Goal: Information Seeking & Learning: Learn about a topic

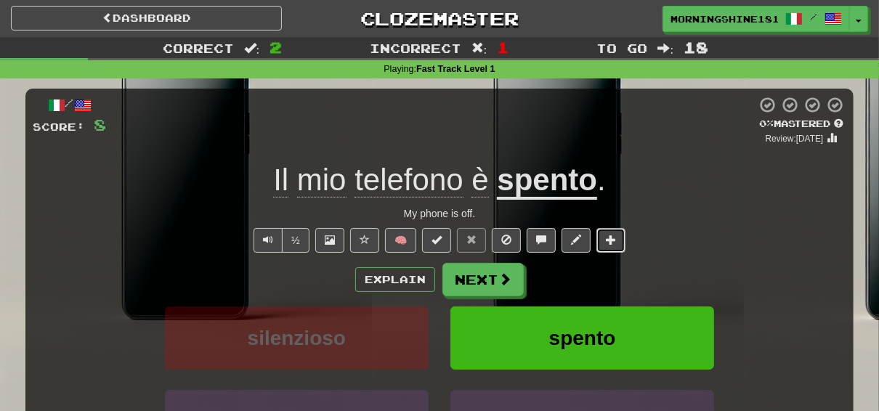
click at [608, 243] on span at bounding box center [611, 240] width 10 height 10
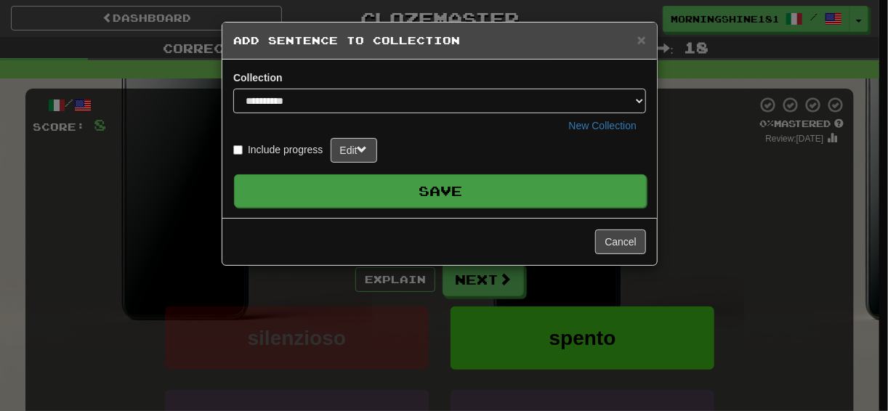
click at [511, 192] on button "Save" at bounding box center [440, 190] width 413 height 33
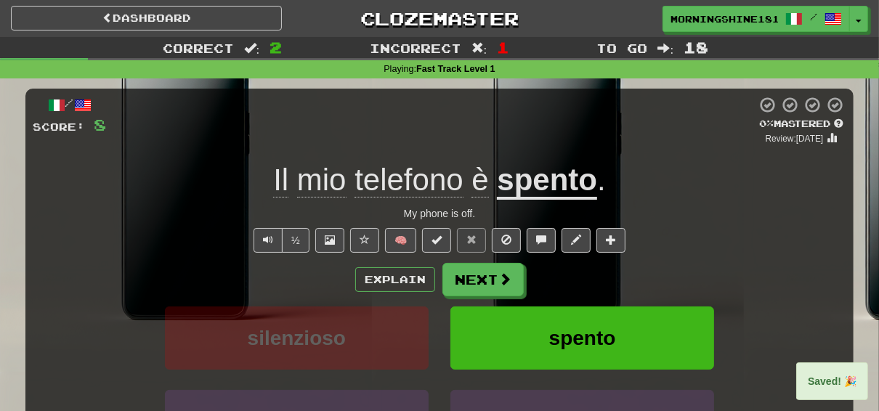
click at [728, 190] on div "Il mio telefono è spento ." at bounding box center [440, 181] width 814 height 40
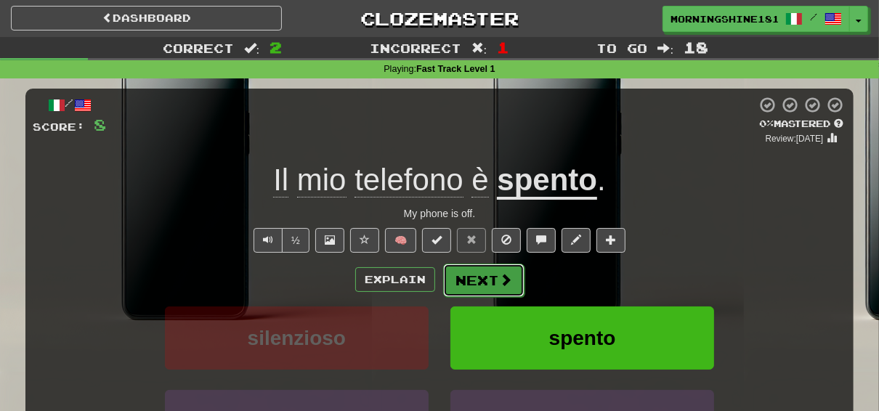
click at [492, 284] on button "Next" at bounding box center [483, 280] width 81 height 33
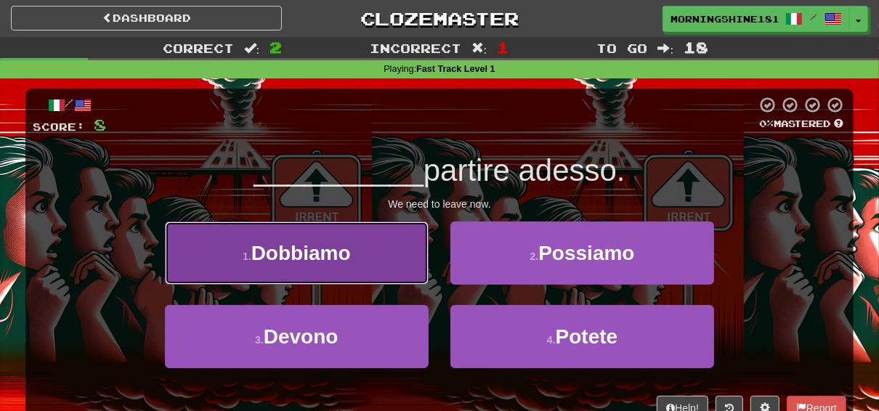
click at [321, 240] on button "1 . Dobbiamo" at bounding box center [297, 253] width 264 height 63
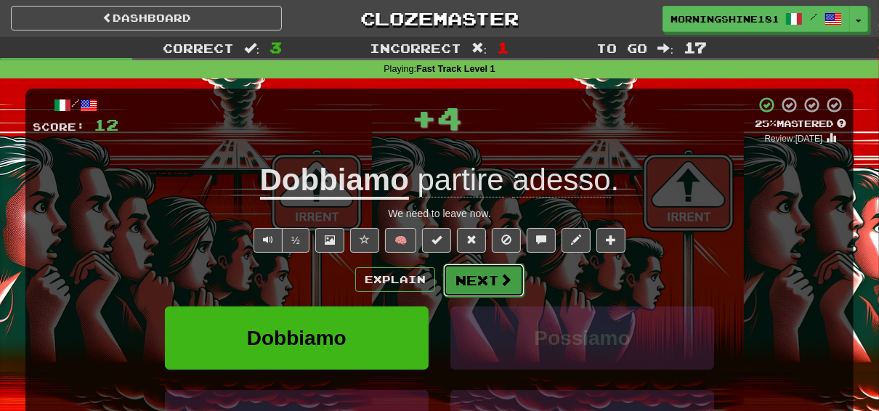
click at [483, 278] on button "Next" at bounding box center [483, 280] width 81 height 33
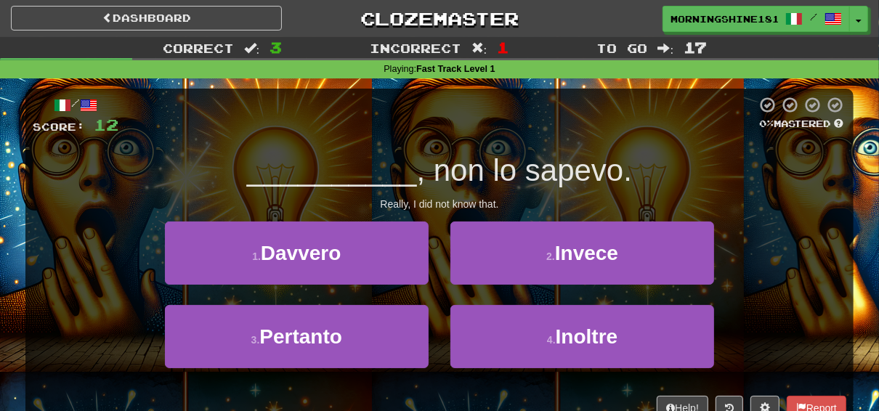
click at [215, 138] on div "/ Score: 12 0 % Mastered __________ , non lo sapevo. Really, I did not know tha…" at bounding box center [439, 258] width 829 height 339
click at [251, 120] on div at bounding box center [437, 116] width 638 height 40
click at [144, 183] on div "__________ , non lo sapevo." at bounding box center [440, 171] width 814 height 40
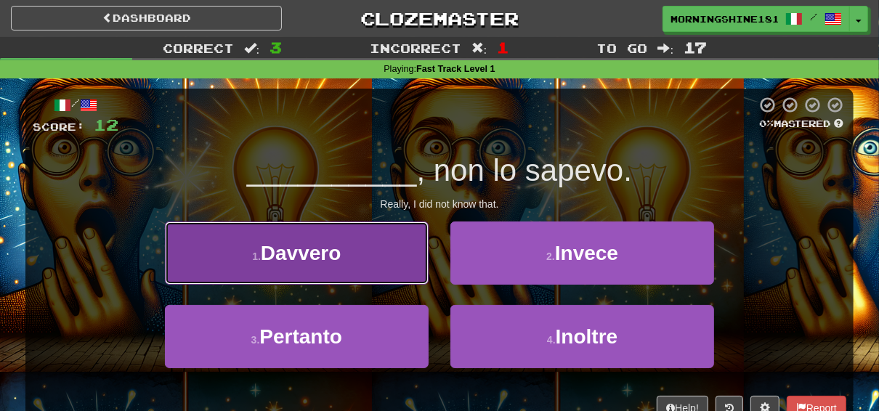
click at [338, 247] on span "Davvero" at bounding box center [301, 253] width 81 height 23
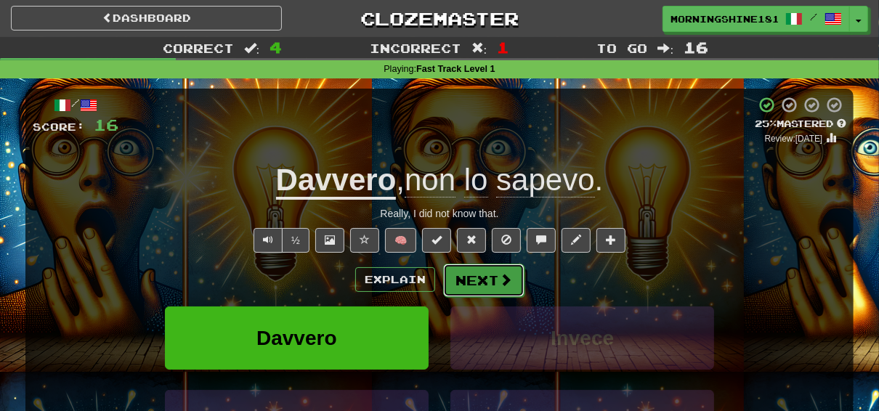
click at [485, 284] on button "Next" at bounding box center [483, 280] width 81 height 33
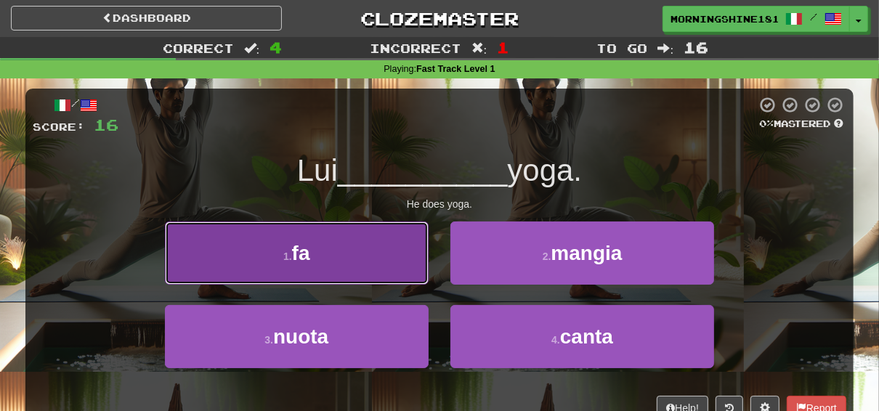
click at [391, 267] on button "1 . fa" at bounding box center [297, 253] width 264 height 63
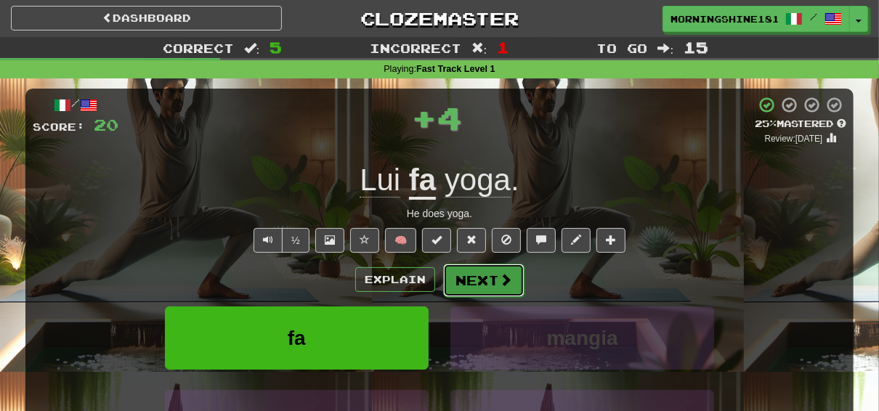
click at [488, 281] on button "Next" at bounding box center [483, 280] width 81 height 33
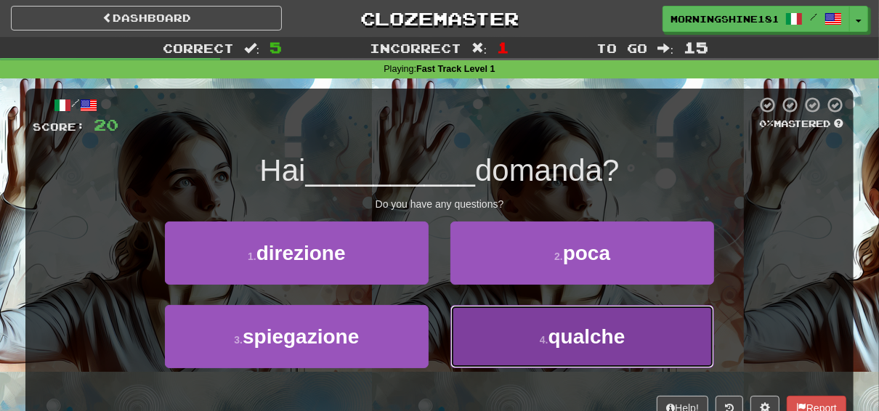
click at [587, 330] on span "qualche" at bounding box center [587, 337] width 77 height 23
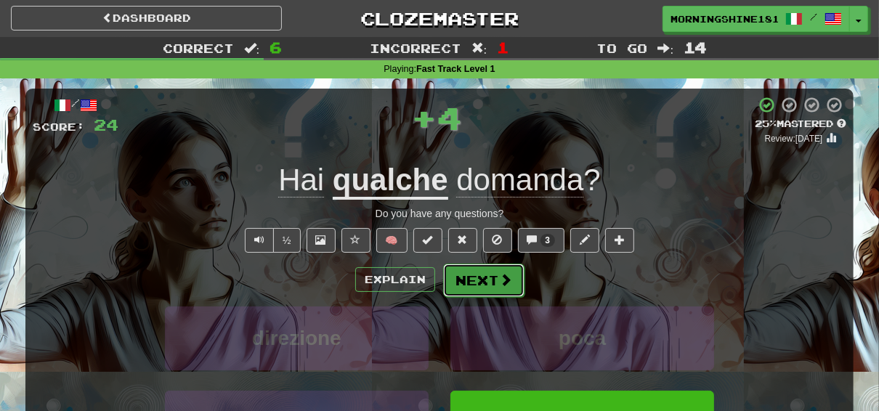
click at [470, 278] on button "Next" at bounding box center [483, 280] width 81 height 33
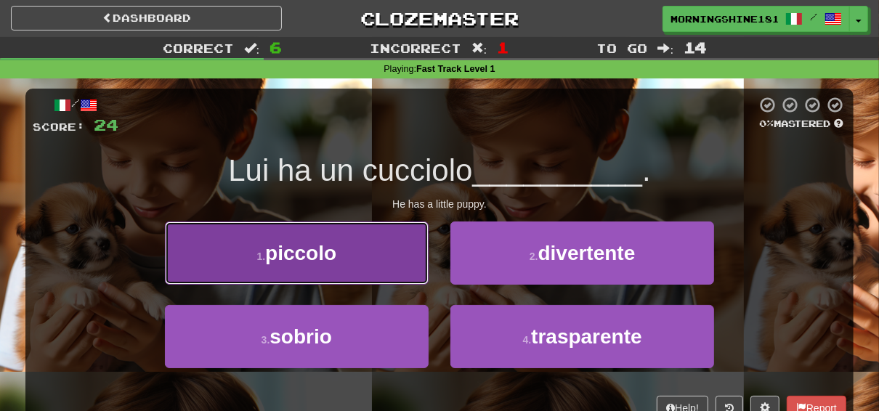
click at [351, 259] on button "1 . piccolo" at bounding box center [297, 253] width 264 height 63
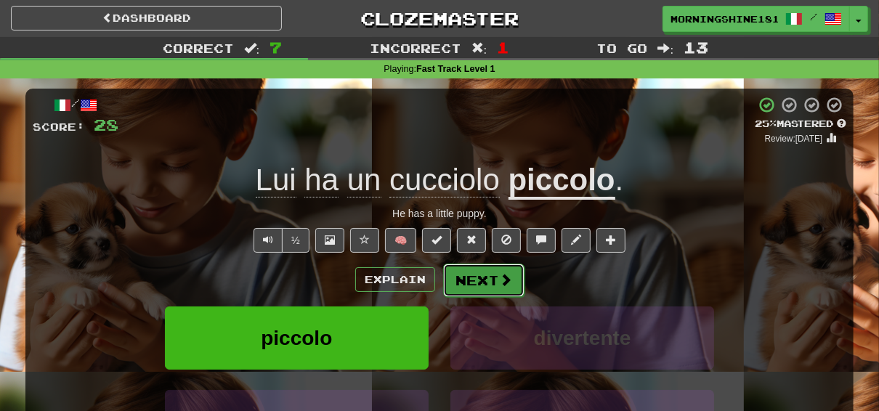
click at [481, 286] on button "Next" at bounding box center [483, 280] width 81 height 33
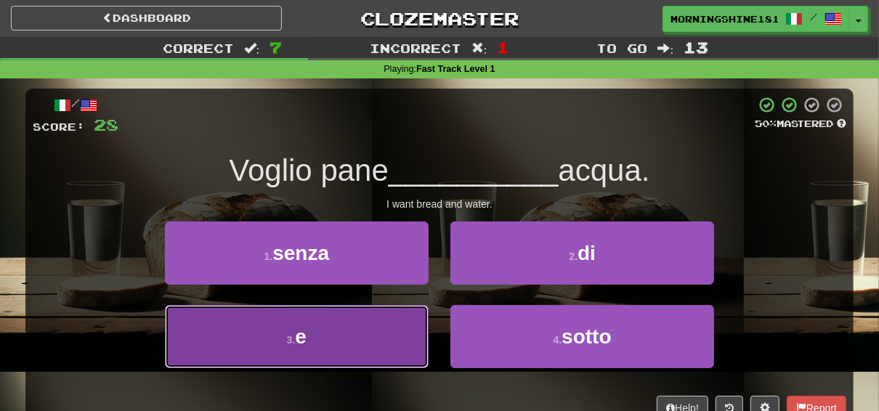
click at [323, 342] on button "3 . e" at bounding box center [297, 336] width 264 height 63
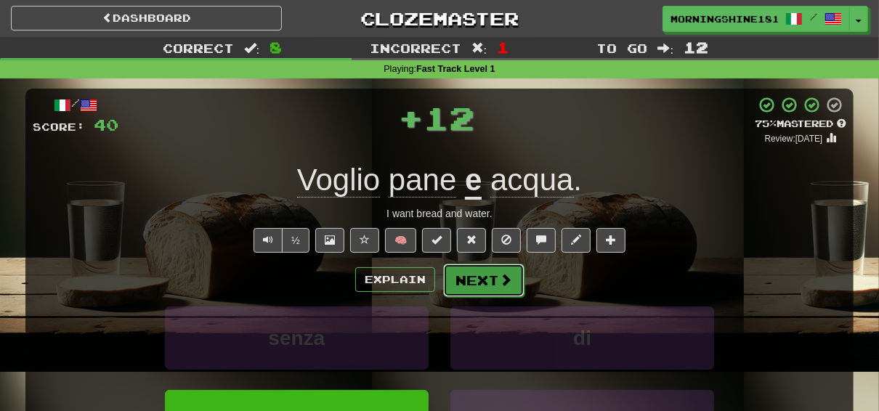
click at [464, 279] on button "Next" at bounding box center [483, 280] width 81 height 33
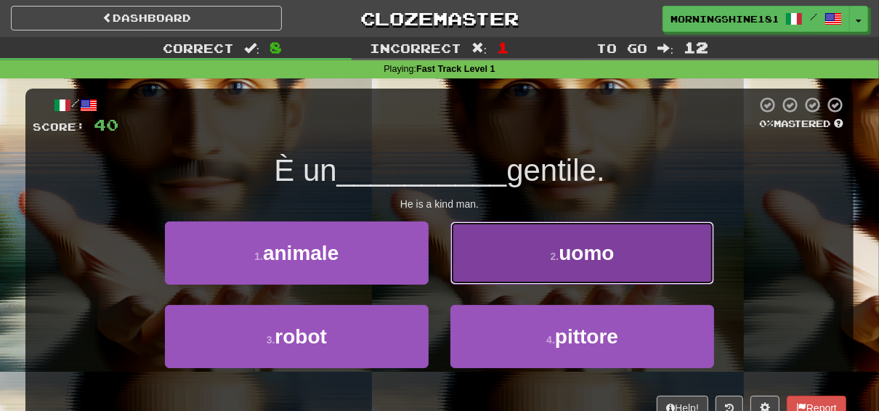
click at [567, 260] on span "uomo" at bounding box center [586, 253] width 55 height 23
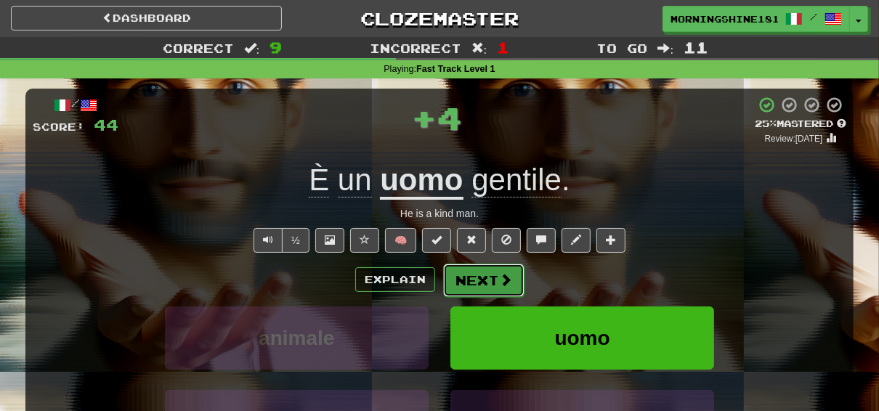
click at [485, 283] on button "Next" at bounding box center [483, 280] width 81 height 33
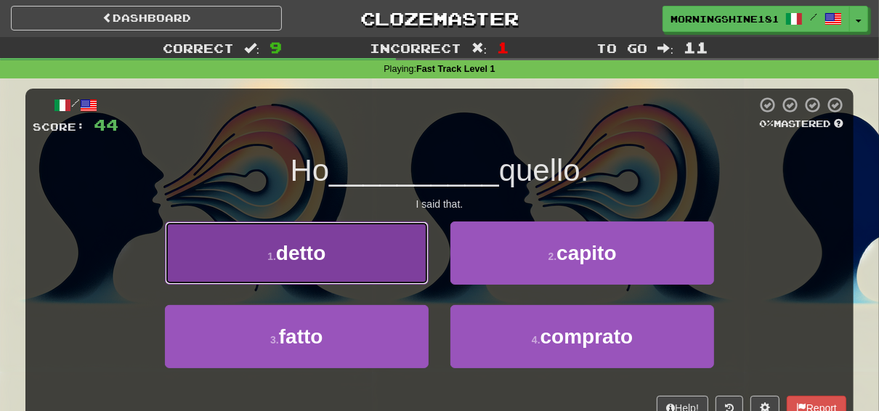
click at [331, 254] on button "1 . detto" at bounding box center [297, 253] width 264 height 63
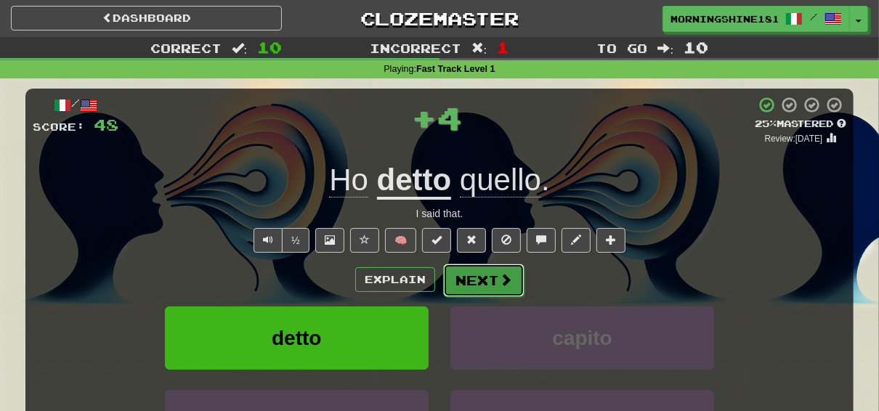
click at [488, 282] on button "Next" at bounding box center [483, 280] width 81 height 33
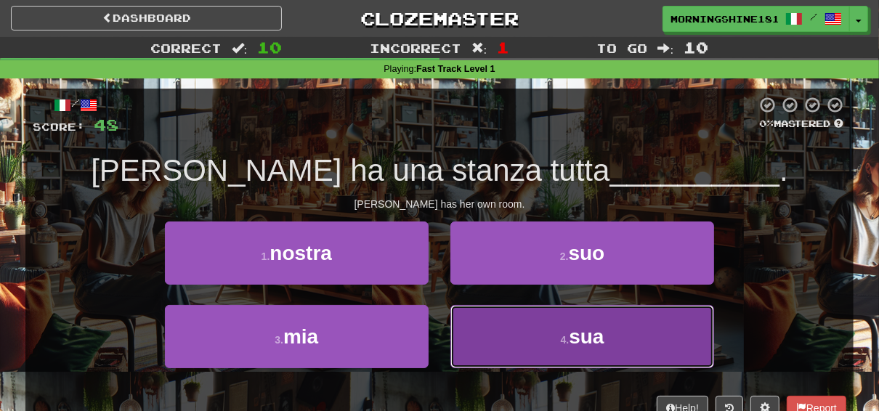
click at [567, 338] on small "4 ." at bounding box center [565, 340] width 9 height 12
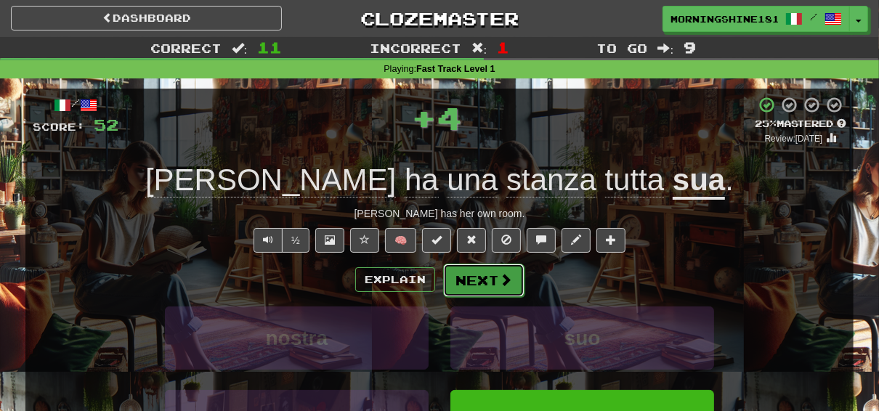
click at [479, 278] on button "Next" at bounding box center [483, 280] width 81 height 33
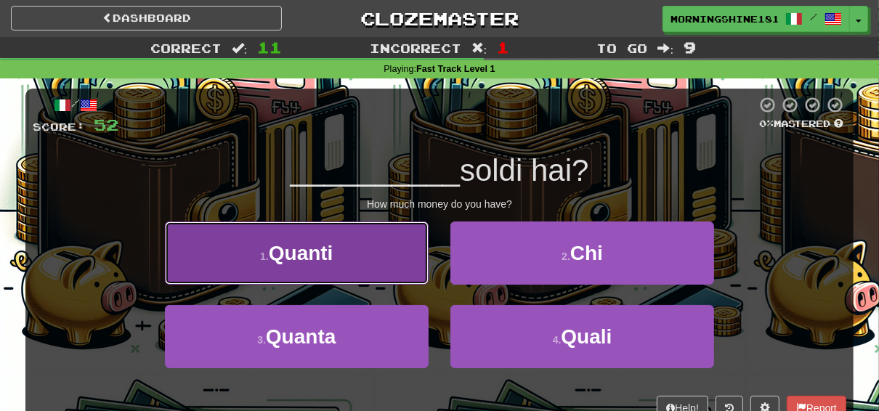
click at [310, 272] on button "1 . Quanti" at bounding box center [297, 253] width 264 height 63
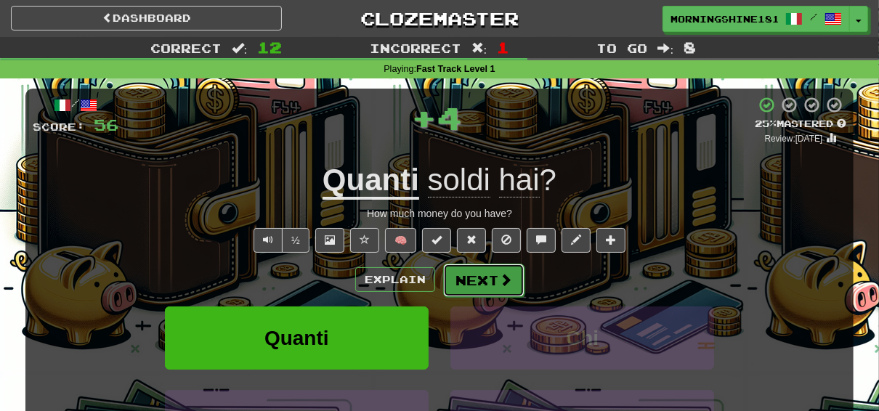
click at [492, 282] on button "Next" at bounding box center [483, 280] width 81 height 33
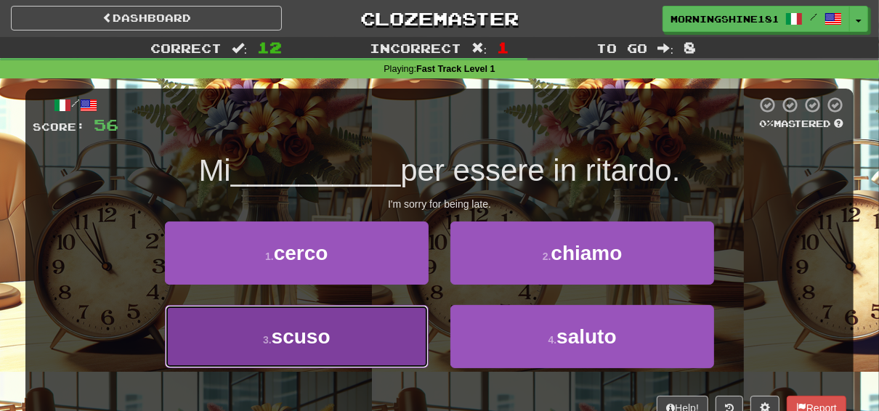
click at [329, 343] on span "scuso" at bounding box center [301, 337] width 59 height 23
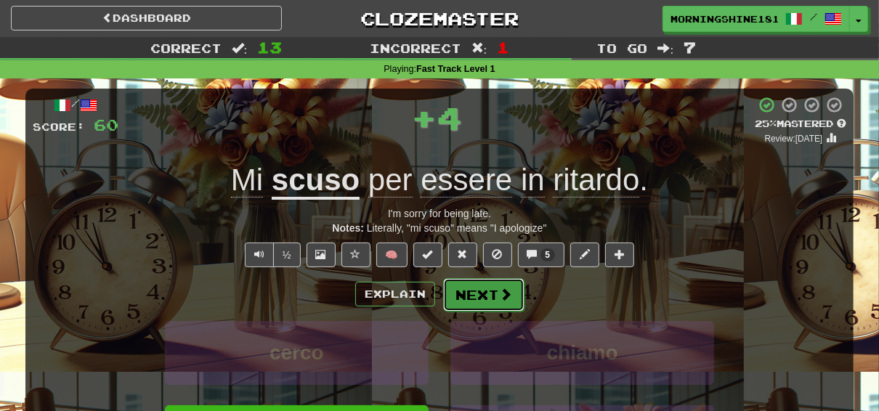
click at [496, 302] on button "Next" at bounding box center [483, 294] width 81 height 33
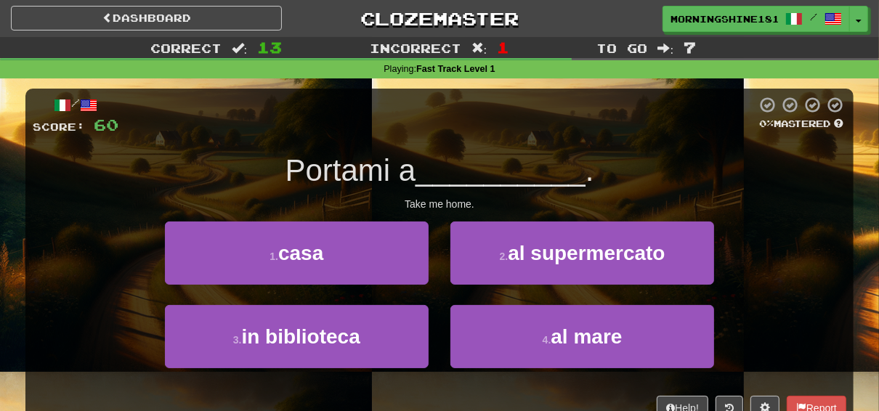
click at [342, 289] on div "1 . casa" at bounding box center [297, 264] width 286 height 84
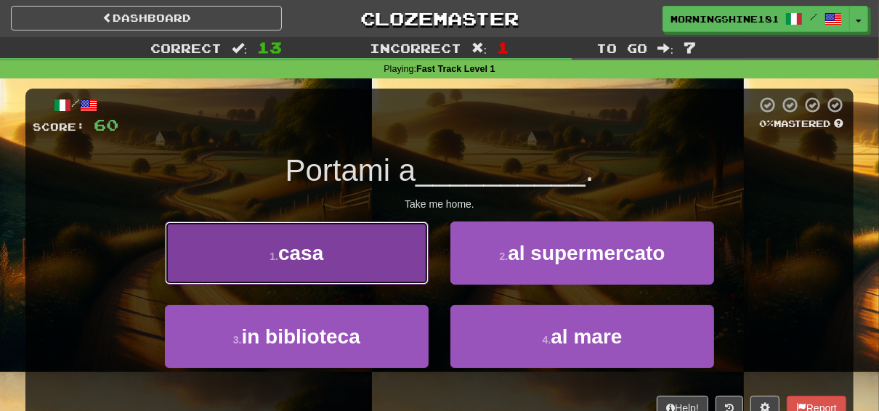
click at [344, 278] on button "1 . casa" at bounding box center [297, 253] width 264 height 63
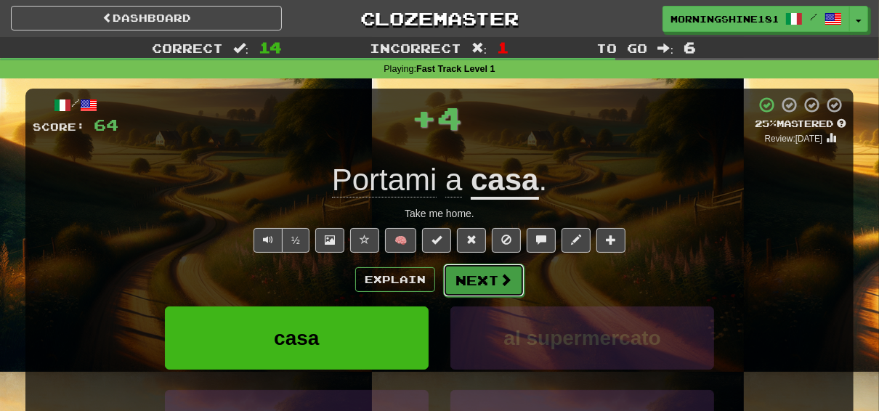
click at [480, 278] on button "Next" at bounding box center [483, 280] width 81 height 33
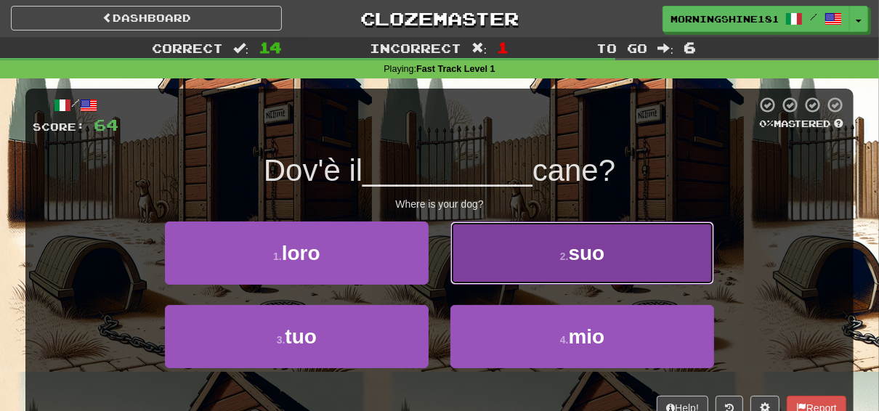
click at [516, 273] on button "2 . suo" at bounding box center [583, 253] width 264 height 63
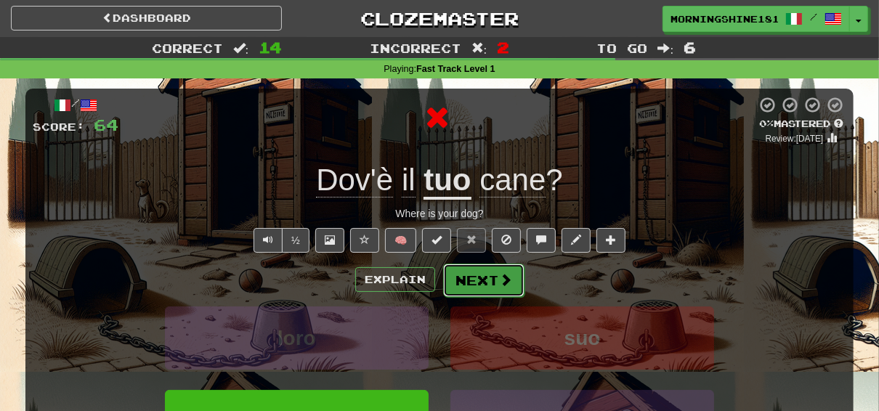
click at [489, 274] on button "Next" at bounding box center [483, 280] width 81 height 33
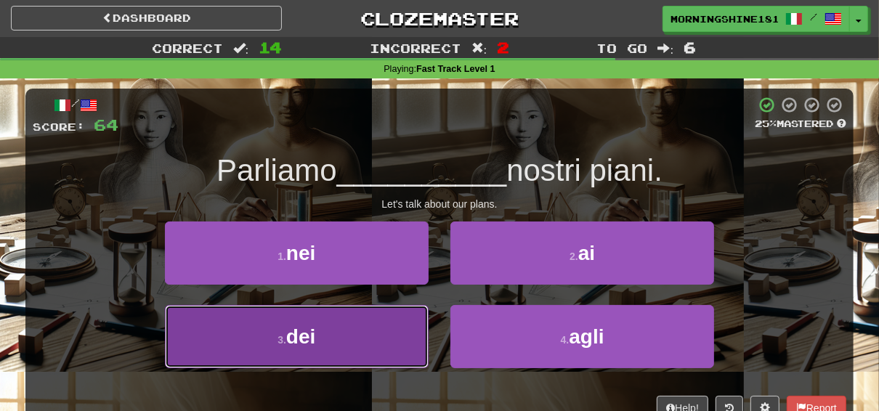
click at [375, 337] on button "3 . dei" at bounding box center [297, 336] width 264 height 63
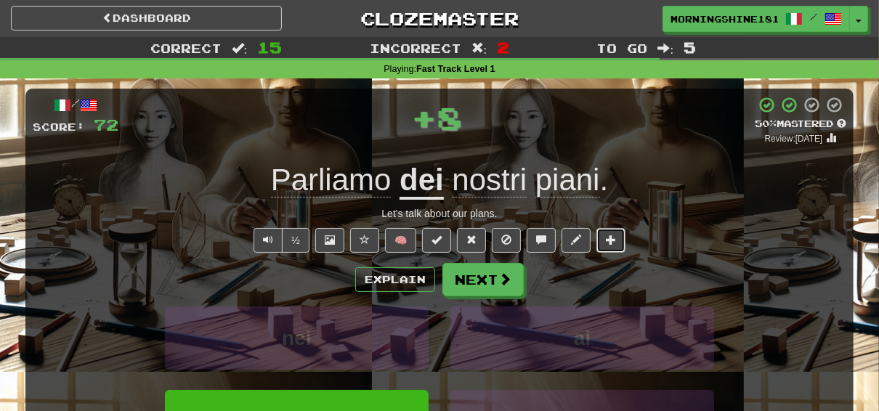
click at [608, 240] on span at bounding box center [611, 240] width 10 height 10
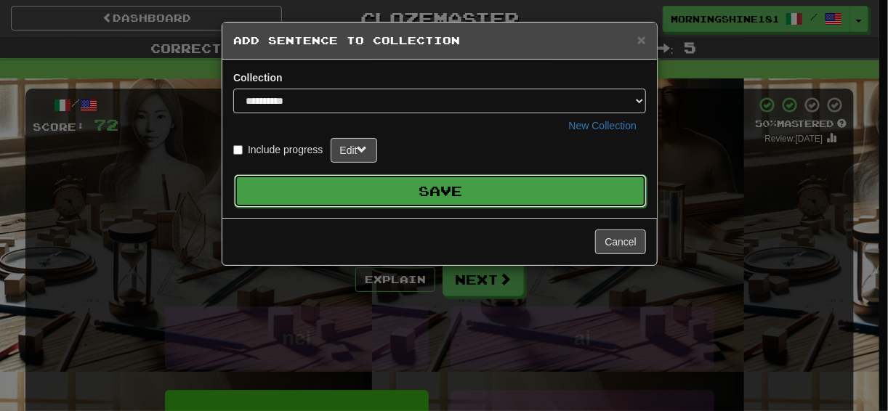
click at [417, 186] on button "Save" at bounding box center [440, 190] width 413 height 33
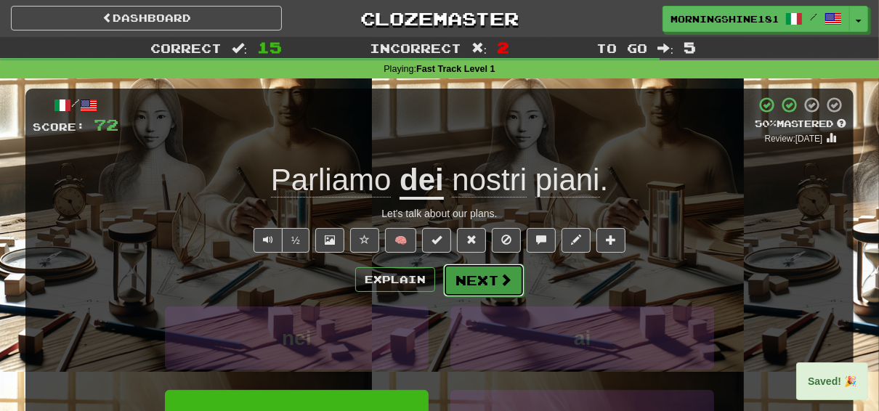
click at [501, 279] on span at bounding box center [505, 279] width 13 height 13
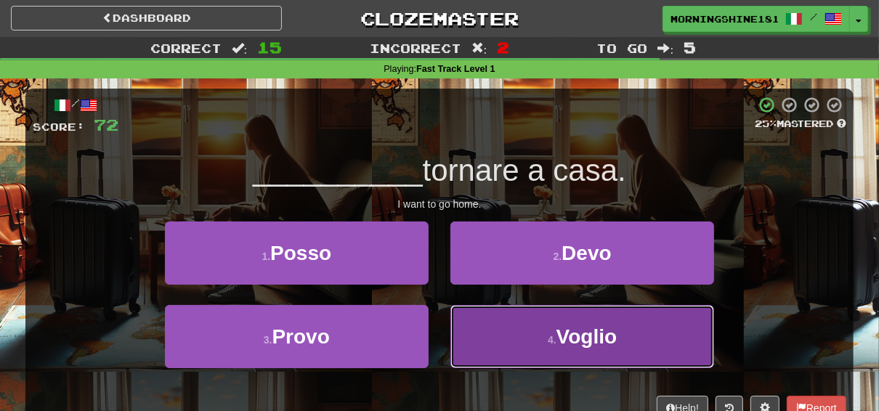
click at [588, 334] on span "Voglio" at bounding box center [587, 337] width 60 height 23
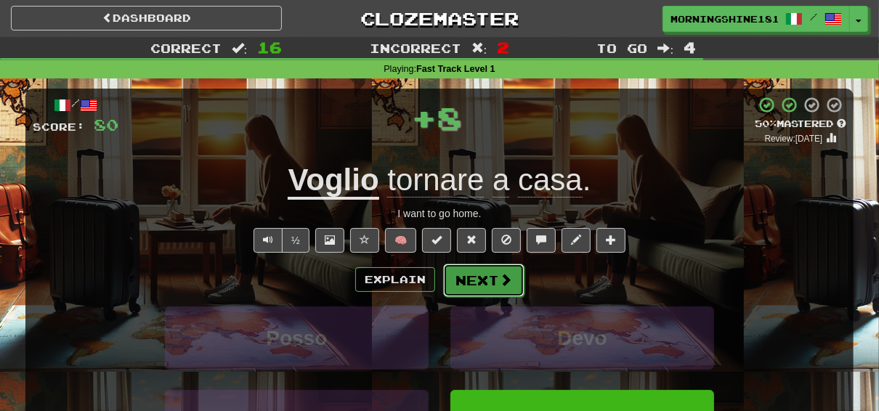
click at [479, 273] on button "Next" at bounding box center [483, 280] width 81 height 33
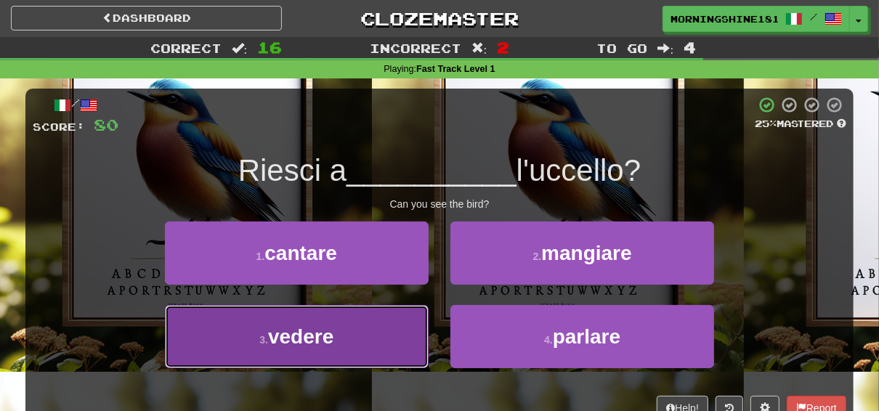
click at [332, 344] on span "vedere" at bounding box center [300, 337] width 65 height 23
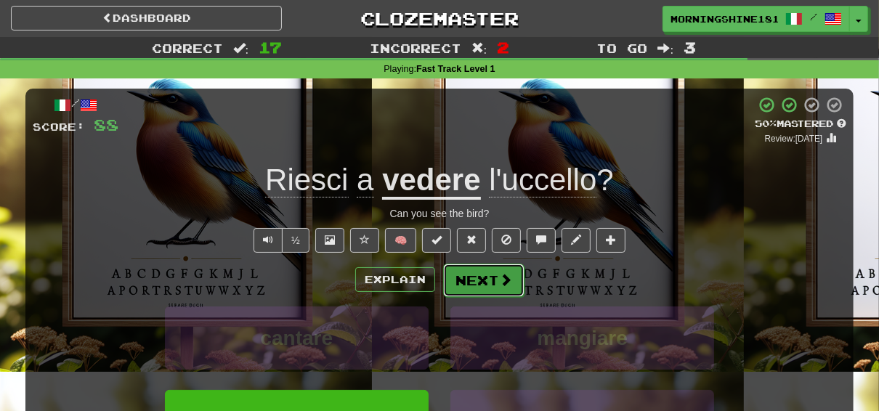
click at [475, 280] on button "Next" at bounding box center [483, 280] width 81 height 33
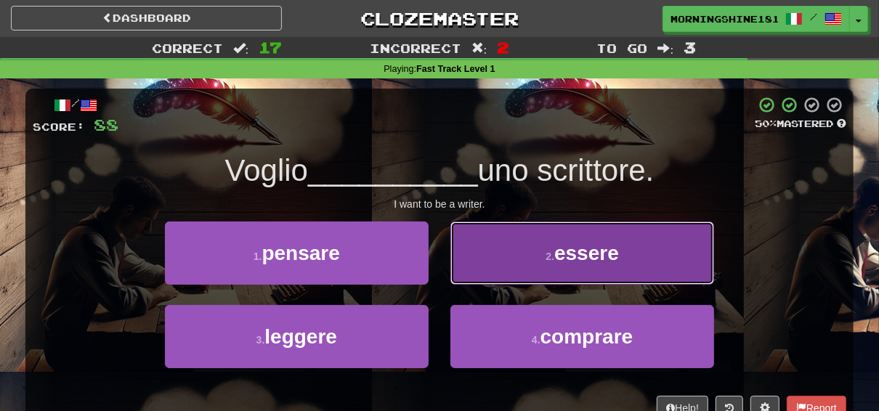
click at [564, 265] on button "2 . essere" at bounding box center [583, 253] width 264 height 63
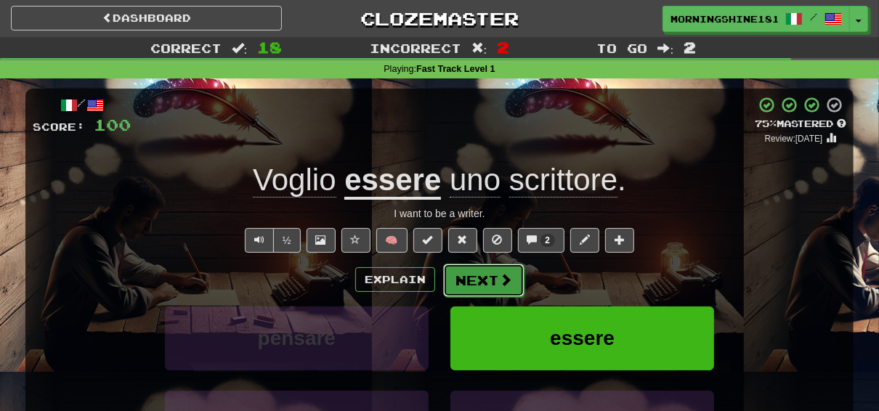
click at [494, 278] on button "Next" at bounding box center [483, 280] width 81 height 33
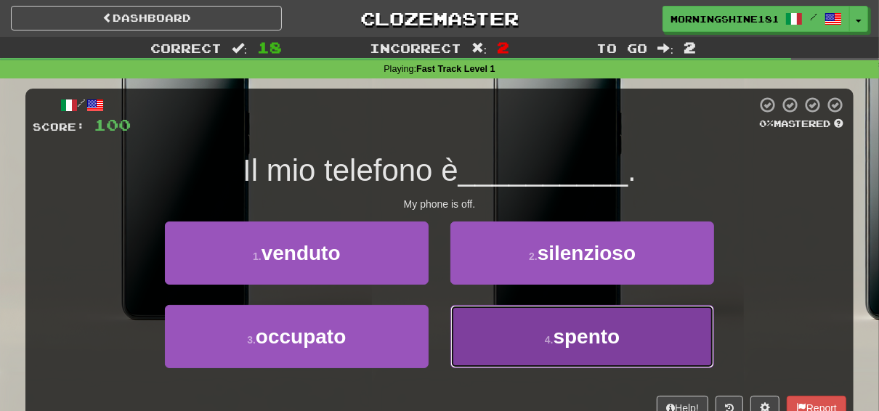
click at [523, 337] on button "4 . spento" at bounding box center [583, 336] width 264 height 63
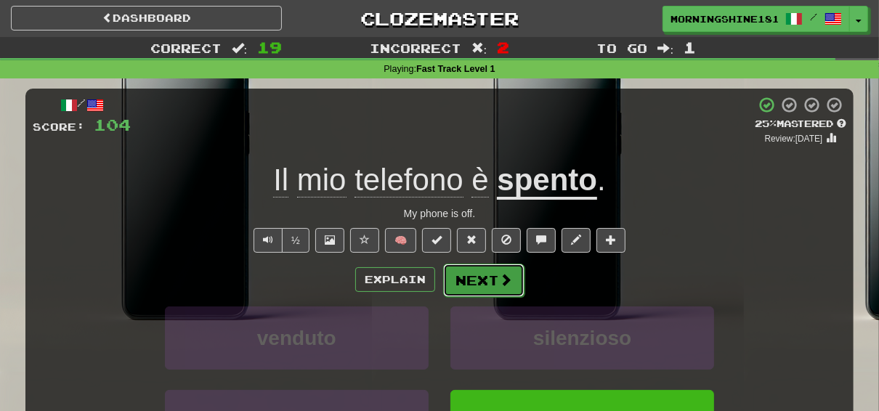
click at [474, 278] on button "Next" at bounding box center [483, 280] width 81 height 33
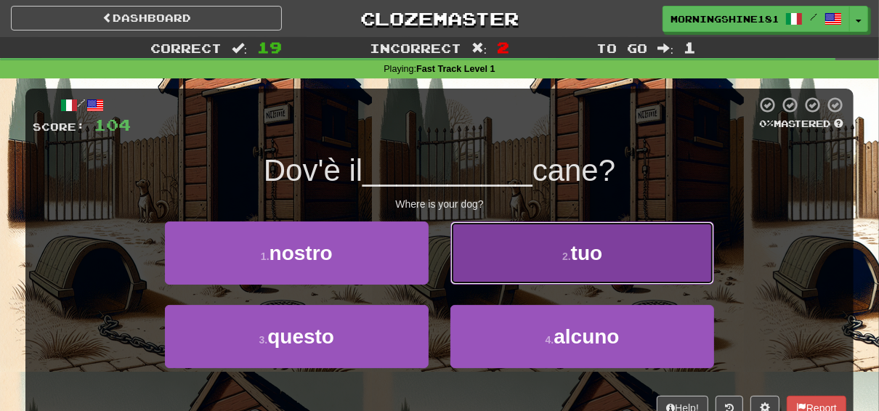
click at [575, 260] on span "tuo" at bounding box center [587, 253] width 32 height 23
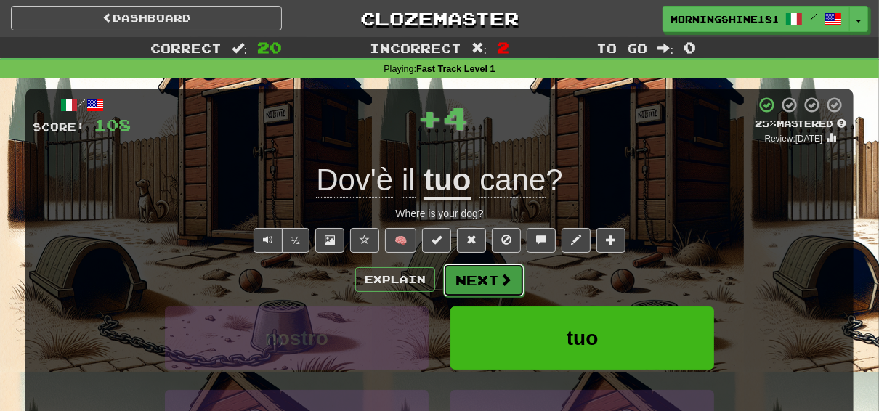
click at [467, 284] on button "Next" at bounding box center [483, 280] width 81 height 33
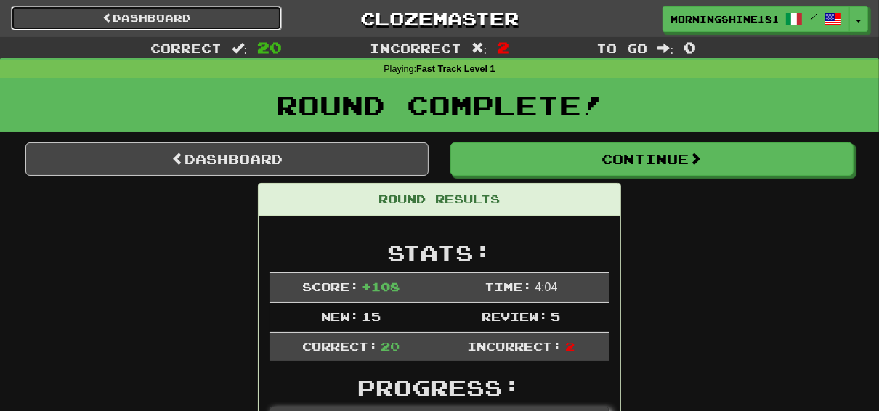
click at [178, 20] on link "Dashboard" at bounding box center [146, 18] width 271 height 25
